Goal: Transaction & Acquisition: Purchase product/service

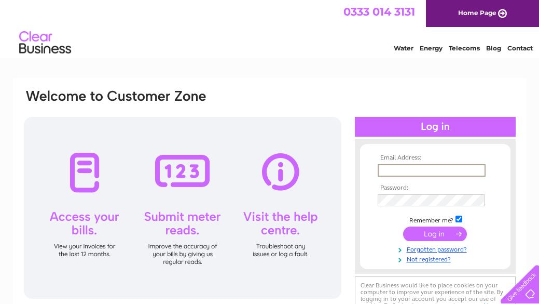
type input "[EMAIL_ADDRESS][DOMAIN_NAME]"
click at [435, 230] on input "submit" at bounding box center [435, 233] width 64 height 15
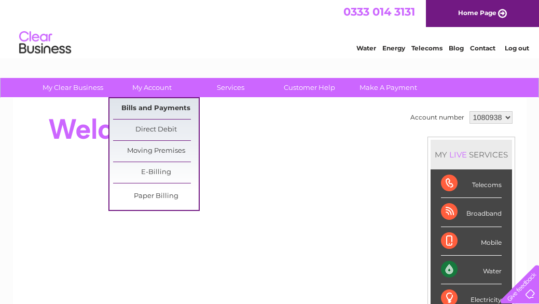
click at [173, 109] on link "Bills and Payments" at bounding box center [156, 108] width 86 height 21
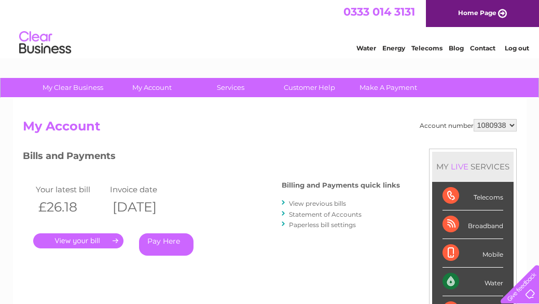
click at [169, 240] on link "Pay Here" at bounding box center [166, 244] width 55 height 22
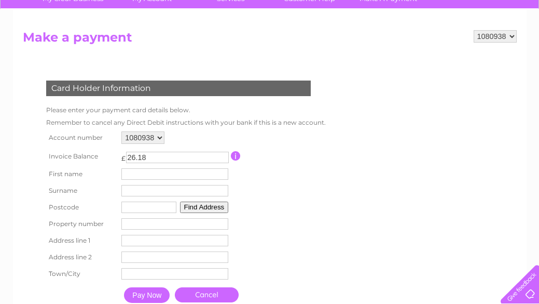
scroll to position [103, 0]
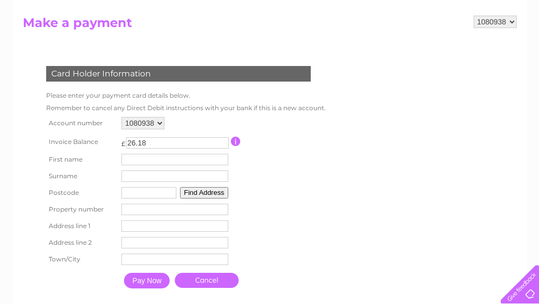
click at [231, 203] on td "Property Number" at bounding box center [175, 209] width 112 height 17
click at [272, 71] on div "Card Holder Information" at bounding box center [178, 74] width 265 height 16
click at [274, 70] on div "Card Holder Information" at bounding box center [178, 74] width 265 height 16
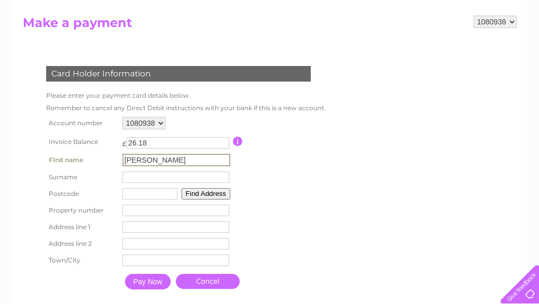
type input "Alan"
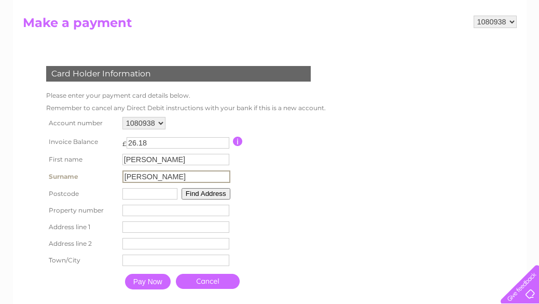
type input "Honig"
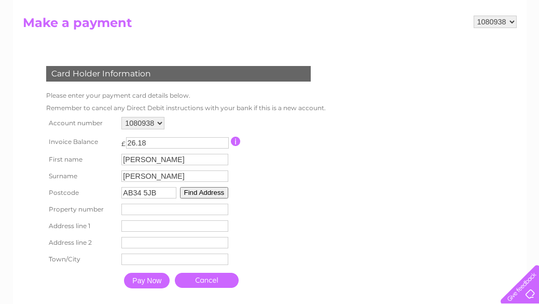
type input "AB34 5JB"
click at [213, 193] on button "Find Address" at bounding box center [204, 192] width 49 height 11
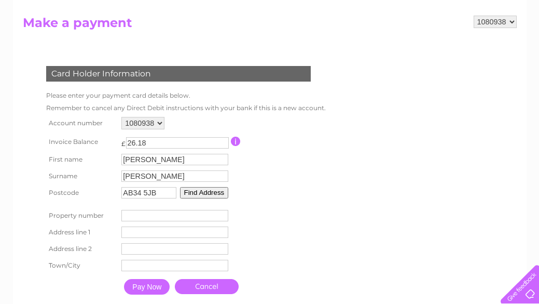
click at [209, 193] on button "Find Address" at bounding box center [204, 192] width 49 height 11
click at [137, 214] on input "number" at bounding box center [175, 215] width 107 height 11
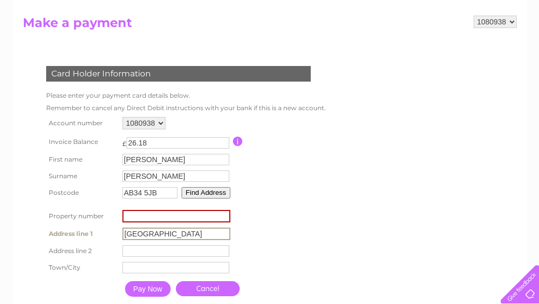
type input "Rhu Na Haven Road"
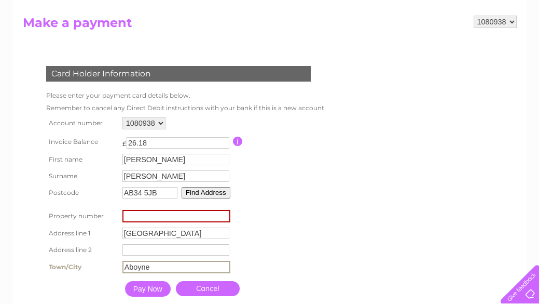
type input "Aboyne"
click at [157, 288] on input "Pay Now" at bounding box center [148, 289] width 46 height 16
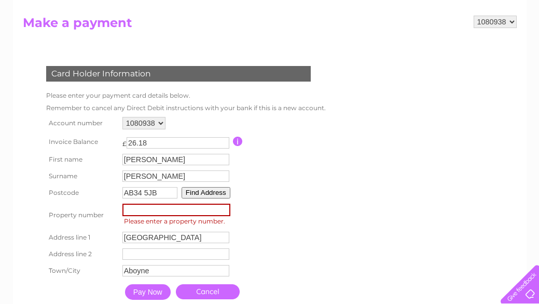
type input "-1"
click at [228, 211] on input "-1" at bounding box center [177, 210] width 108 height 12
click at [147, 210] on input "-1" at bounding box center [177, 210] width 108 height 12
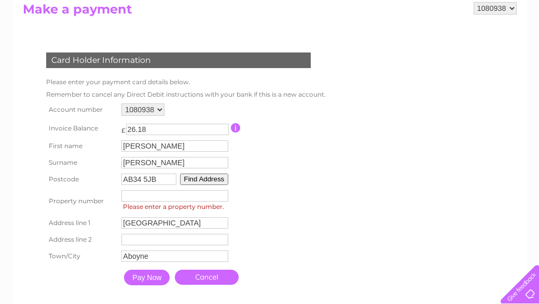
scroll to position [119, 0]
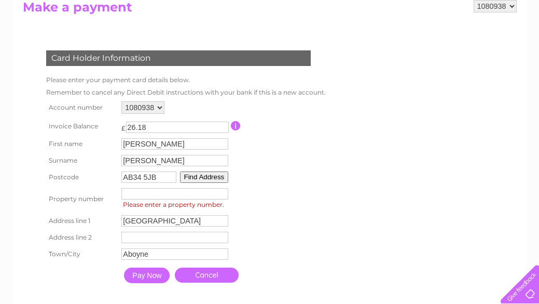
click at [149, 275] on input "Pay Now" at bounding box center [147, 275] width 46 height 16
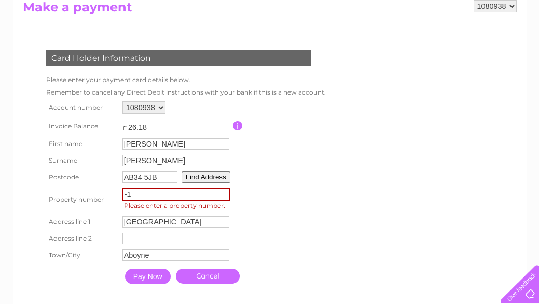
click at [227, 195] on input "-1" at bounding box center [177, 194] width 108 height 12
click at [204, 177] on button "Find Address" at bounding box center [206, 176] width 49 height 11
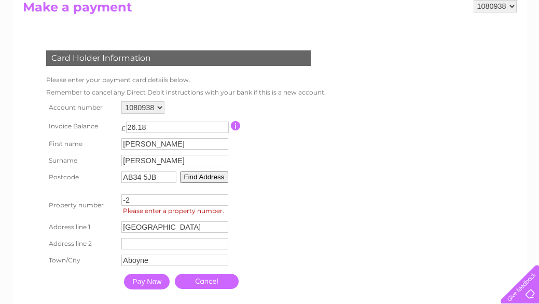
click at [228, 202] on input "-2" at bounding box center [175, 199] width 107 height 11
type input "-1"
click at [228, 197] on input "-1" at bounding box center [175, 199] width 107 height 11
click at [136, 198] on input "-1" at bounding box center [175, 199] width 107 height 11
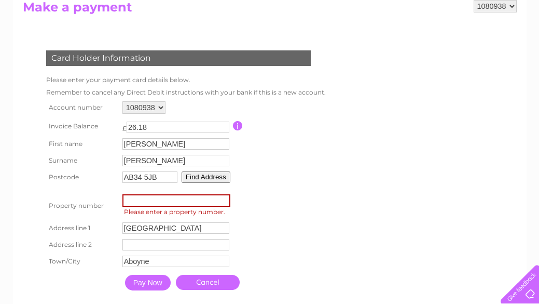
click at [146, 282] on input "Pay Now" at bounding box center [148, 283] width 46 height 16
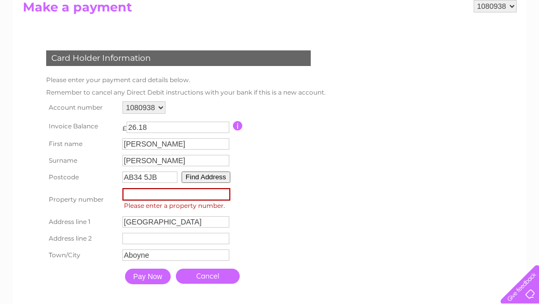
click at [159, 278] on input "Pay Now" at bounding box center [148, 276] width 46 height 16
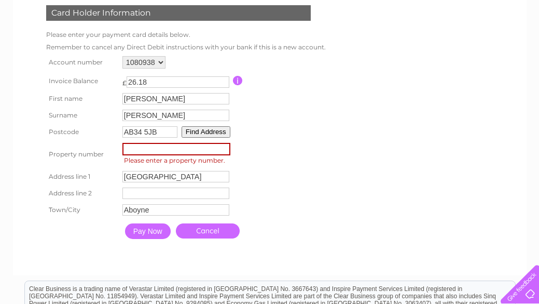
scroll to position [166, 0]
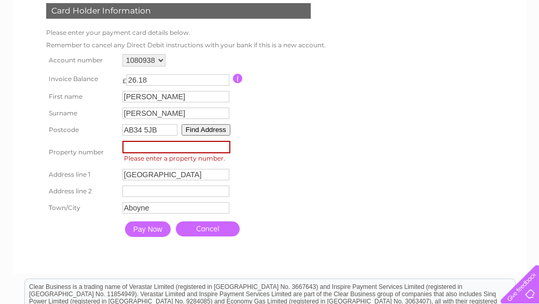
click at [150, 232] on input "Pay Now" at bounding box center [148, 229] width 46 height 16
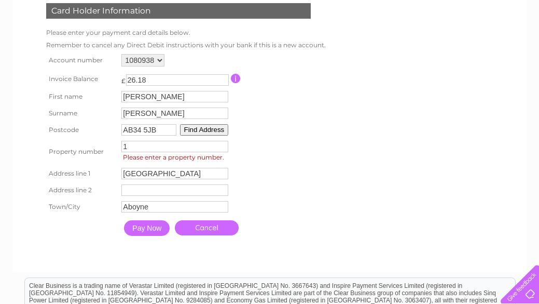
type input "1"
click at [161, 230] on input "Pay Now" at bounding box center [147, 228] width 46 height 16
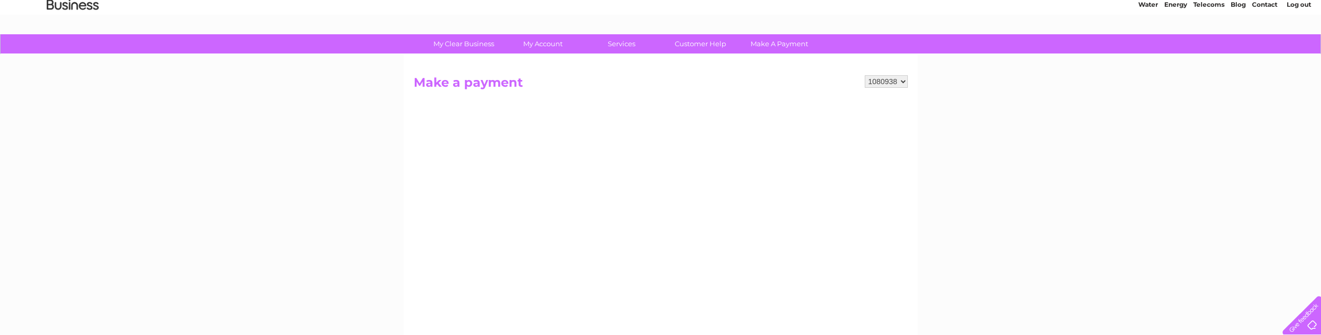
scroll to position [14, 0]
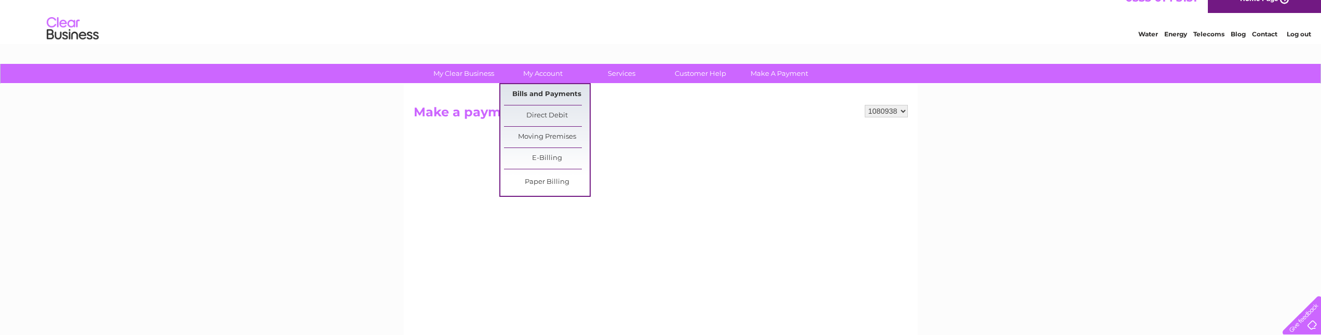
click at [539, 91] on link "Bills and Payments" at bounding box center [547, 94] width 86 height 21
click at [539, 94] on link "Bills and Payments" at bounding box center [547, 94] width 86 height 21
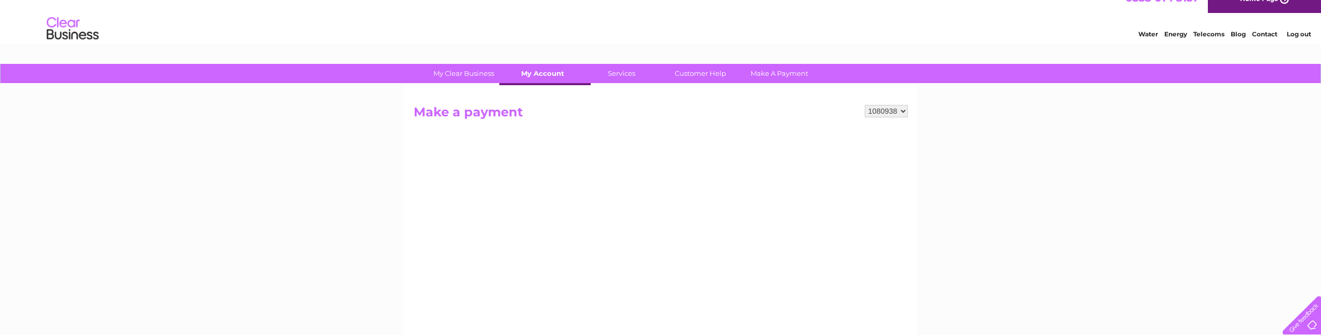
click at [539, 73] on link "My Account" at bounding box center [543, 73] width 86 height 19
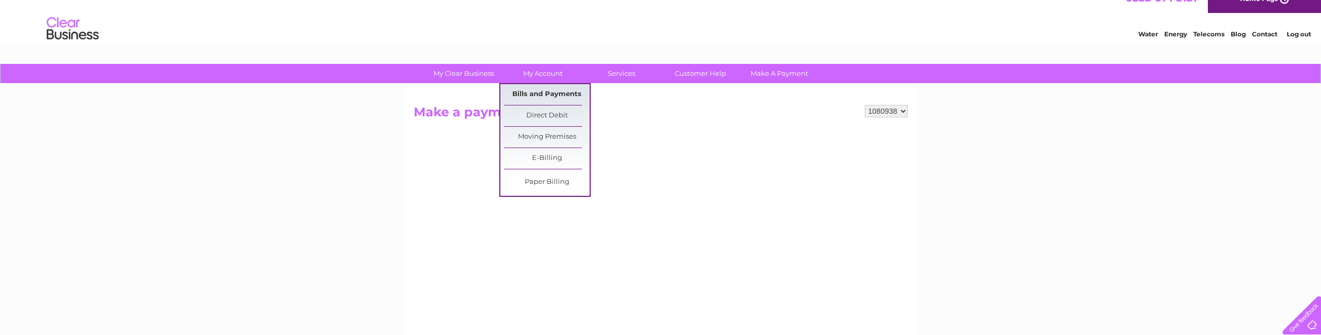
click at [539, 91] on link "Bills and Payments" at bounding box center [547, 94] width 86 height 21
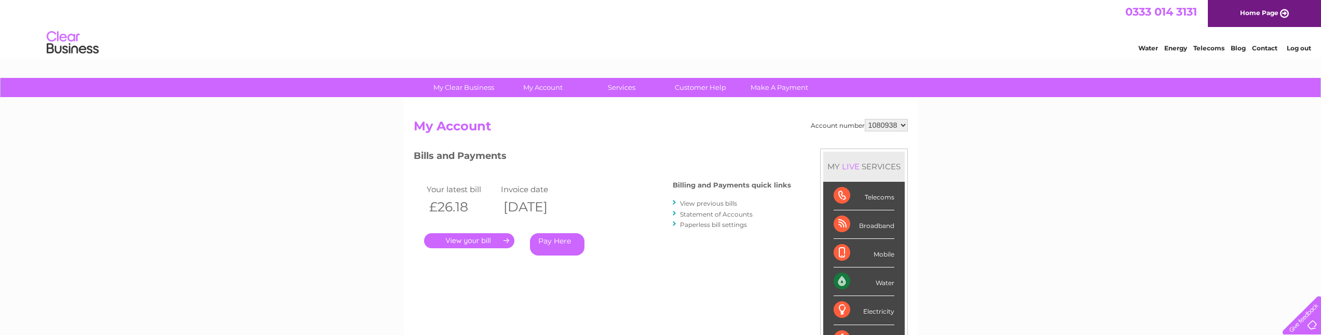
click at [493, 236] on link "." at bounding box center [469, 240] width 90 height 15
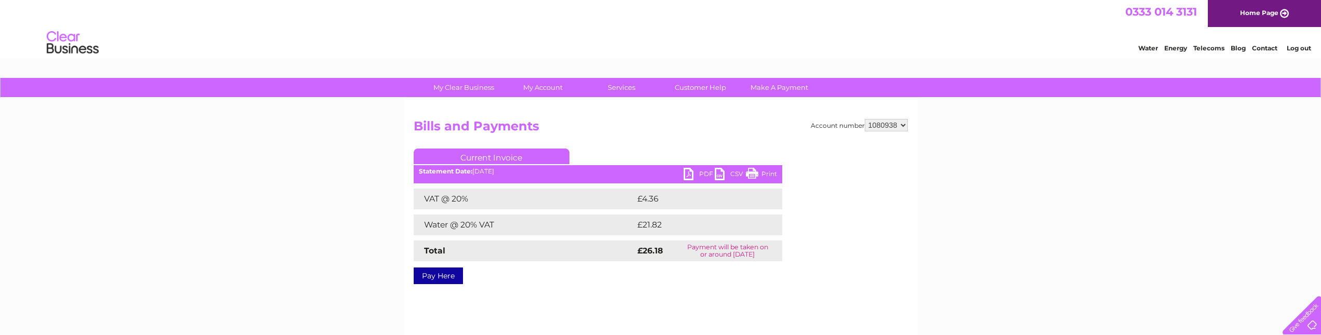
click at [706, 171] on link "PDF" at bounding box center [699, 175] width 31 height 15
select select "1081304"
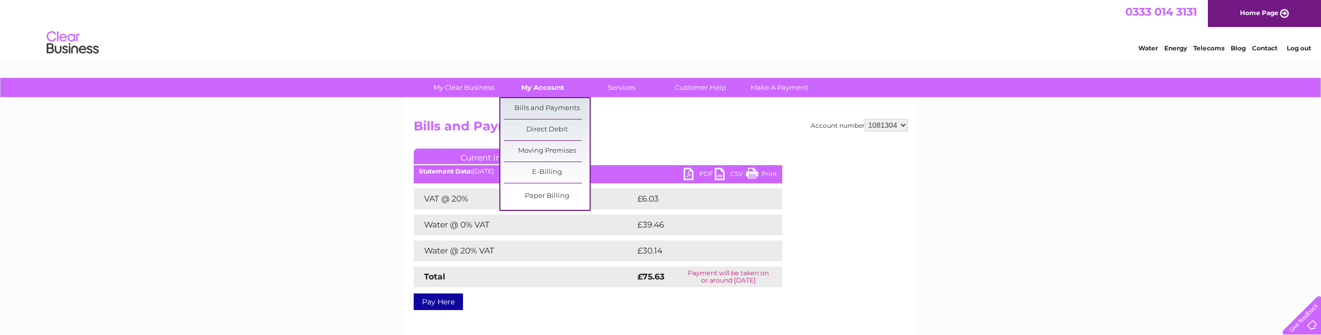
click at [547, 85] on link "My Account" at bounding box center [543, 87] width 86 height 19
click at [547, 87] on link "My Account" at bounding box center [543, 87] width 86 height 19
click at [550, 107] on link "Bills and Payments" at bounding box center [547, 108] width 86 height 21
click at [550, 106] on link "Bills and Payments" at bounding box center [547, 108] width 86 height 21
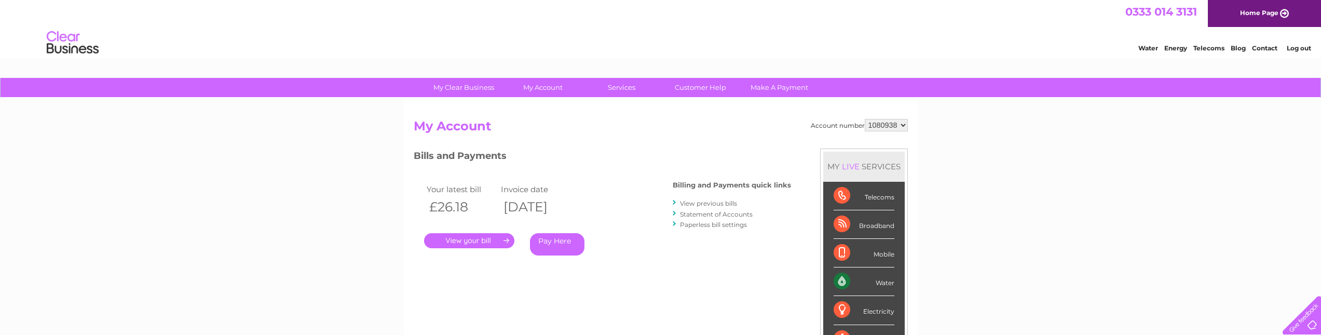
select select "1081304"
click at [481, 240] on link "." at bounding box center [469, 240] width 90 height 15
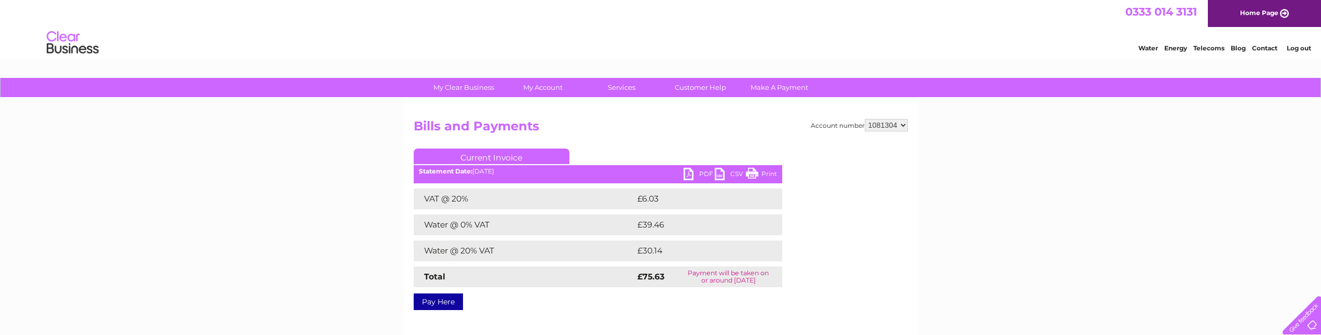
click at [700, 171] on link "PDF" at bounding box center [699, 175] width 31 height 15
